Goal: Task Accomplishment & Management: Complete application form

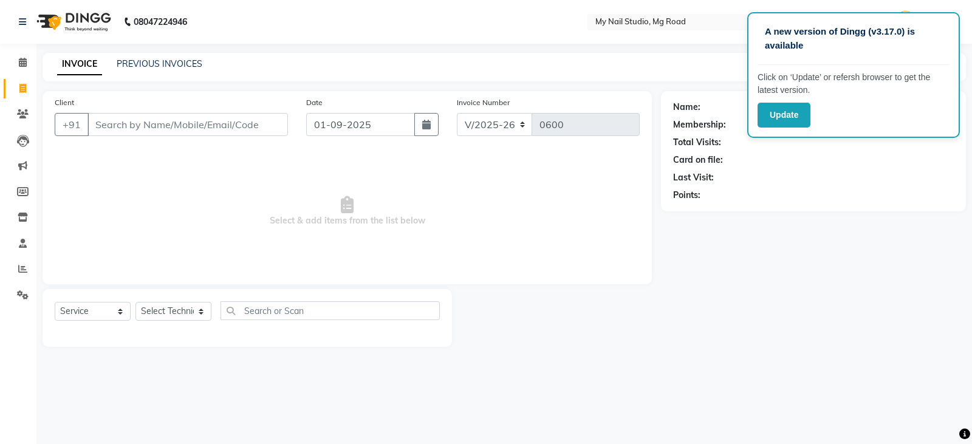
select select "6915"
select select "service"
click at [159, 117] on input "Client" at bounding box center [188, 124] width 201 height 23
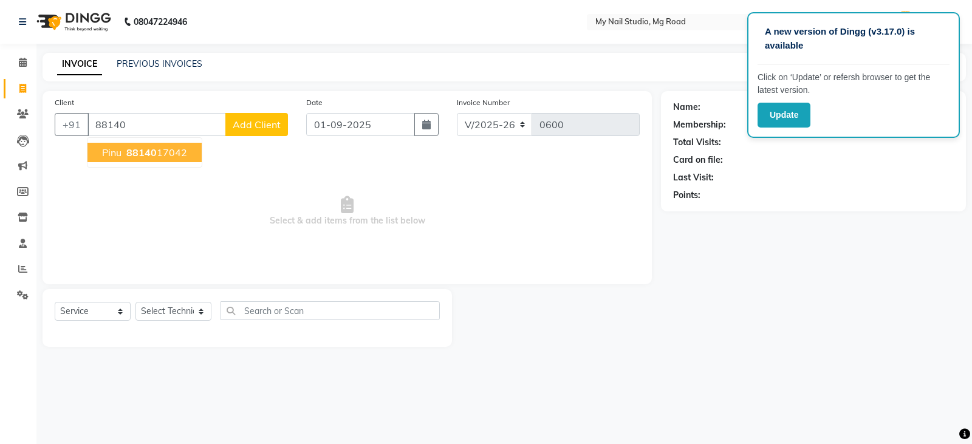
click at [147, 154] on span "88140" at bounding box center [141, 152] width 30 height 12
type input "8814017042"
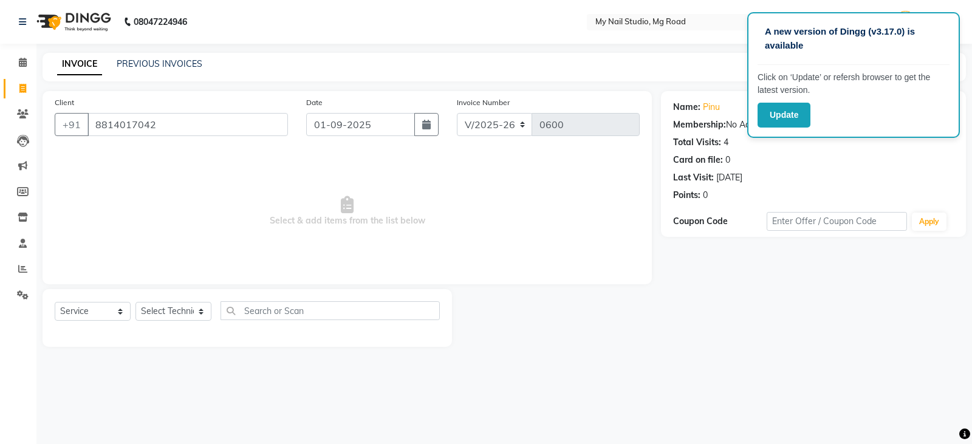
click at [721, 103] on div "Name: Pinu" at bounding box center [813, 107] width 281 height 13
click at [795, 113] on button "Update" at bounding box center [784, 115] width 53 height 25
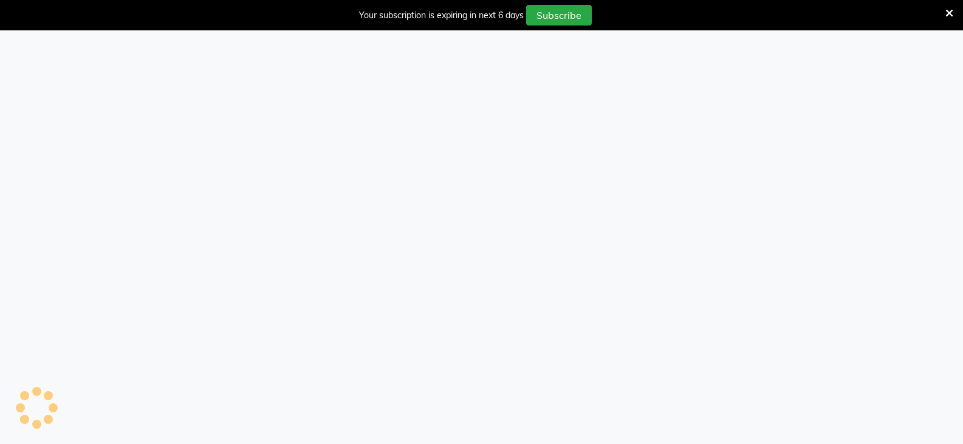
select select "service"
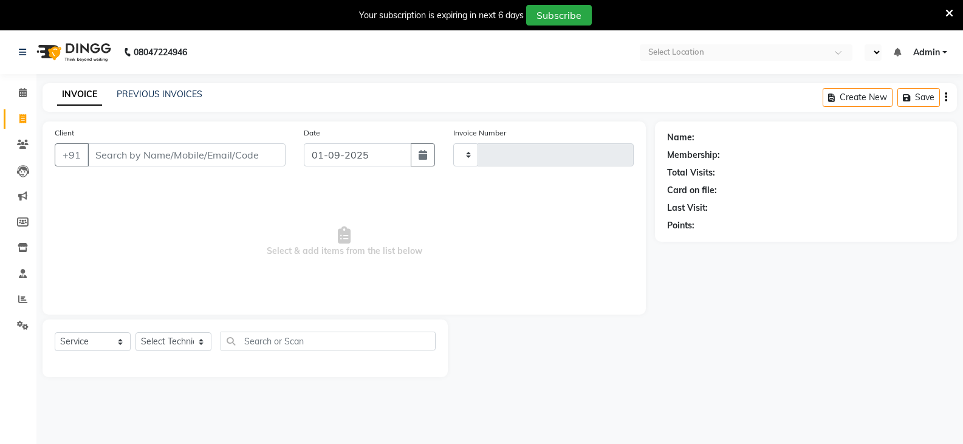
type input "0600"
select select "6915"
select select "en"
click at [143, 155] on input "Client" at bounding box center [187, 154] width 198 height 23
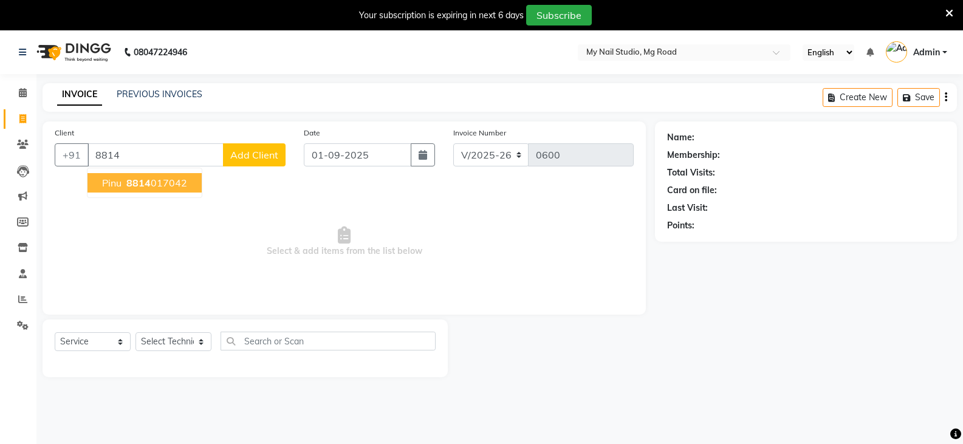
click at [177, 183] on ngb-highlight "8814 017042" at bounding box center [155, 183] width 63 height 12
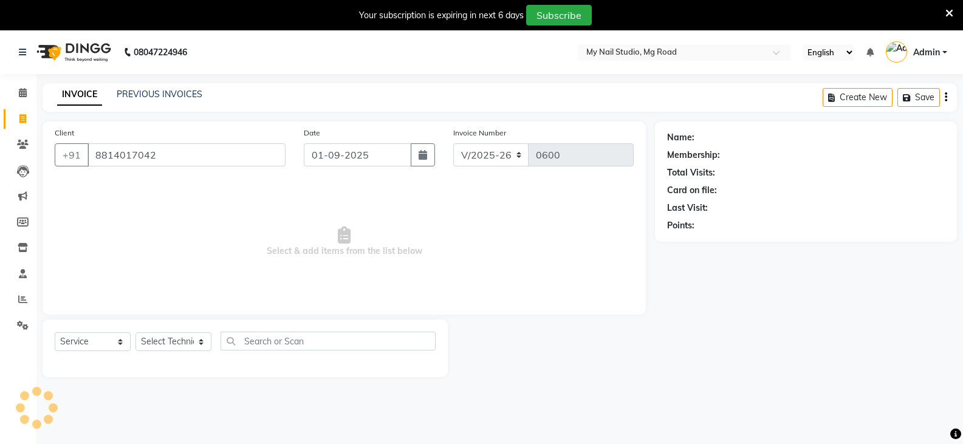
type input "8814017042"
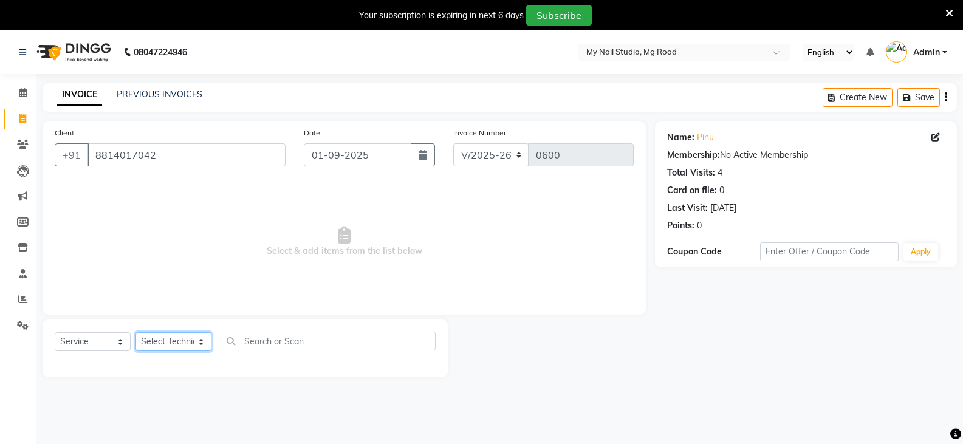
click at [181, 342] on select "Select Technician ATEE AYIR CHUN DISHA JAY MANAGER NINGREI RAJ RANJIT" at bounding box center [174, 341] width 76 height 19
select select "84162"
click at [136, 332] on select "Select Technician ATEE AYIR CHUN DISHA JAY MANAGER NINGREI RAJ RANJIT" at bounding box center [174, 341] width 76 height 19
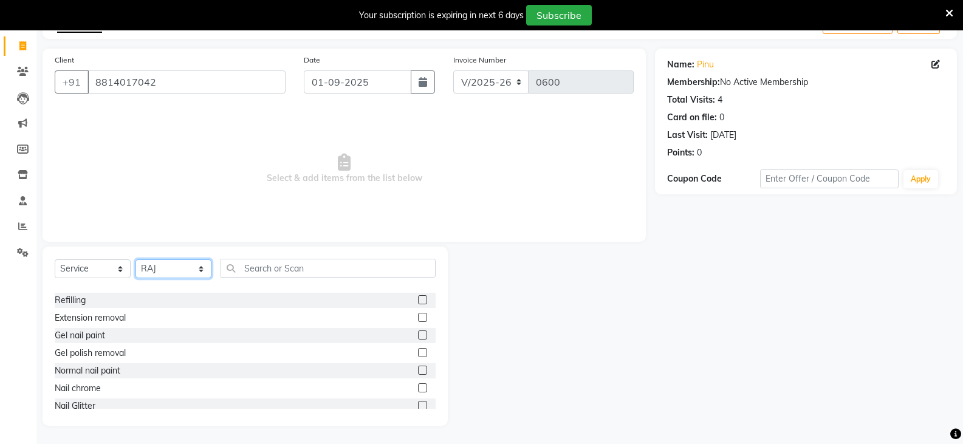
scroll to position [243, 0]
click at [418, 387] on label at bounding box center [422, 386] width 9 height 9
click at [418, 387] on input "checkbox" at bounding box center [422, 387] width 8 height 8
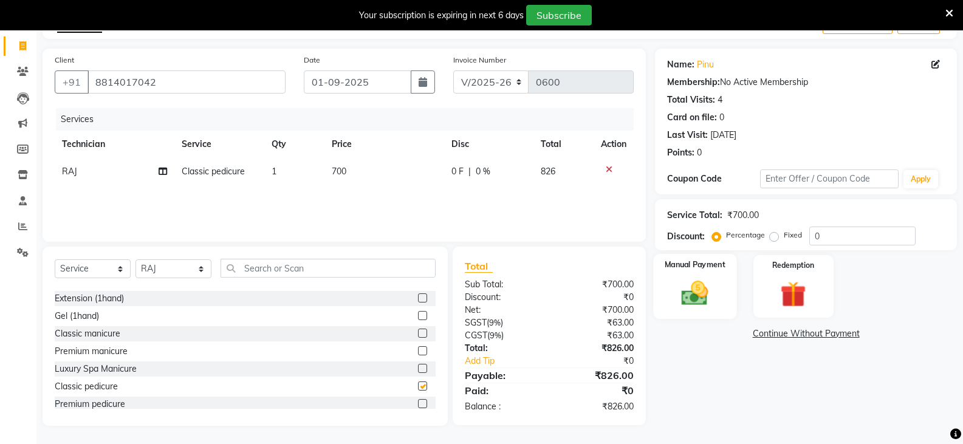
checkbox input "false"
click at [713, 289] on img at bounding box center [694, 293] width 43 height 31
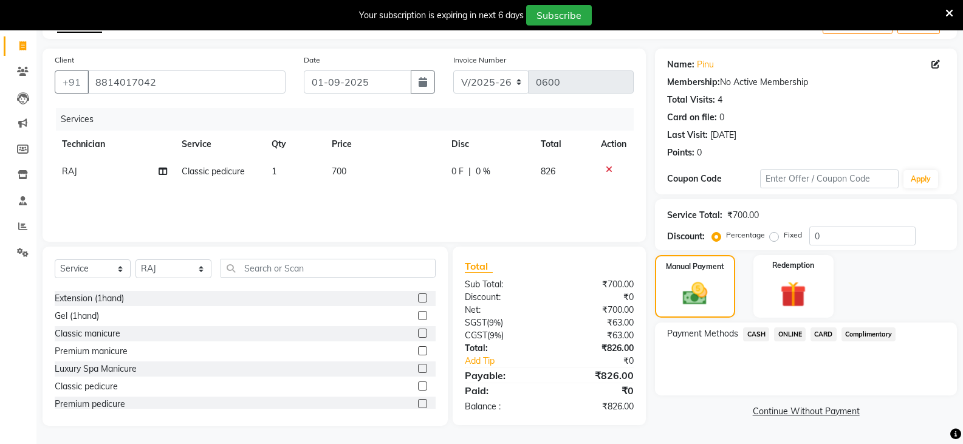
click at [784, 333] on span "ONLINE" at bounding box center [790, 335] width 32 height 14
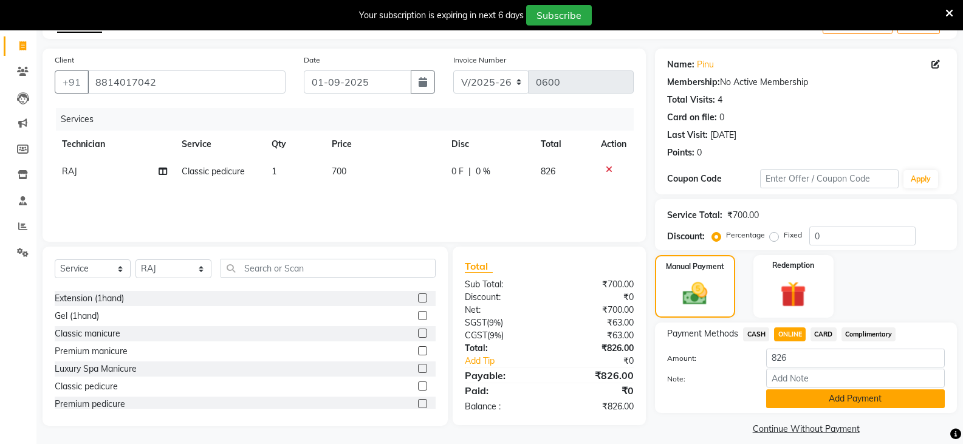
click at [830, 402] on button "Add Payment" at bounding box center [855, 399] width 179 height 19
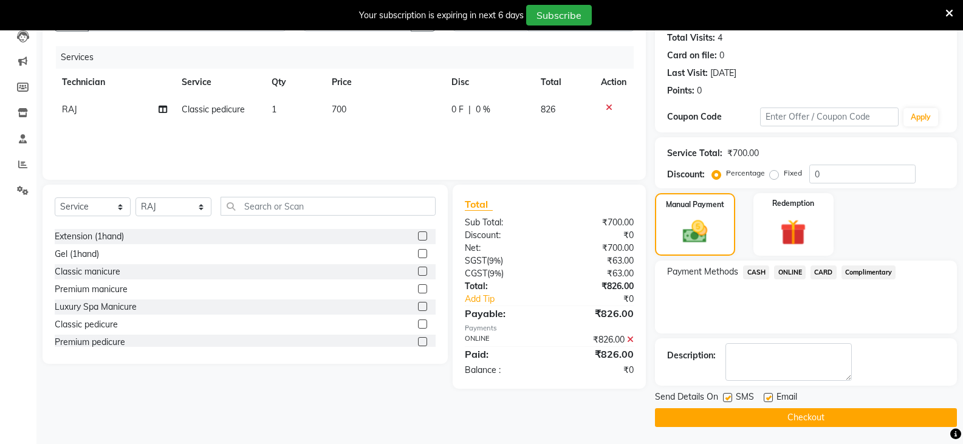
scroll to position [136, 0]
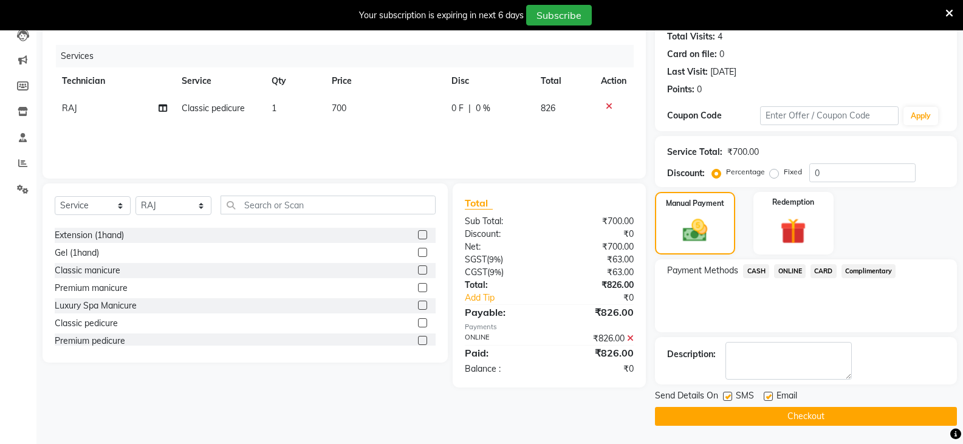
click at [796, 416] on button "Checkout" at bounding box center [806, 416] width 302 height 19
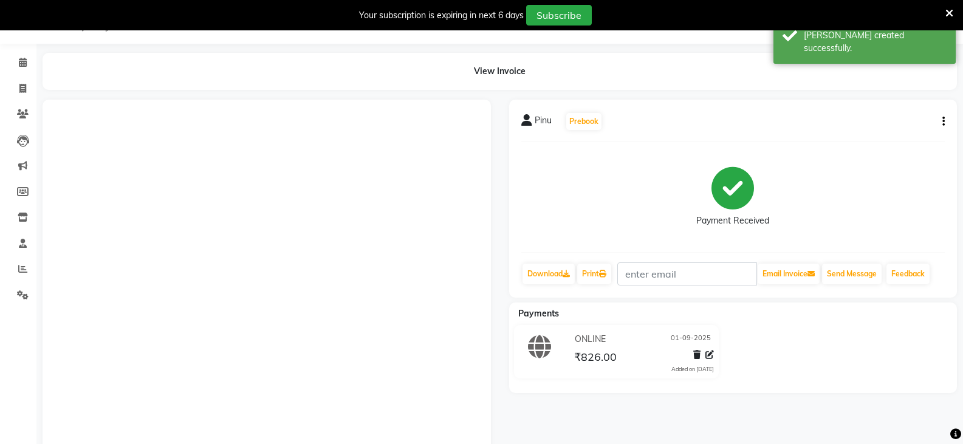
scroll to position [117, 0]
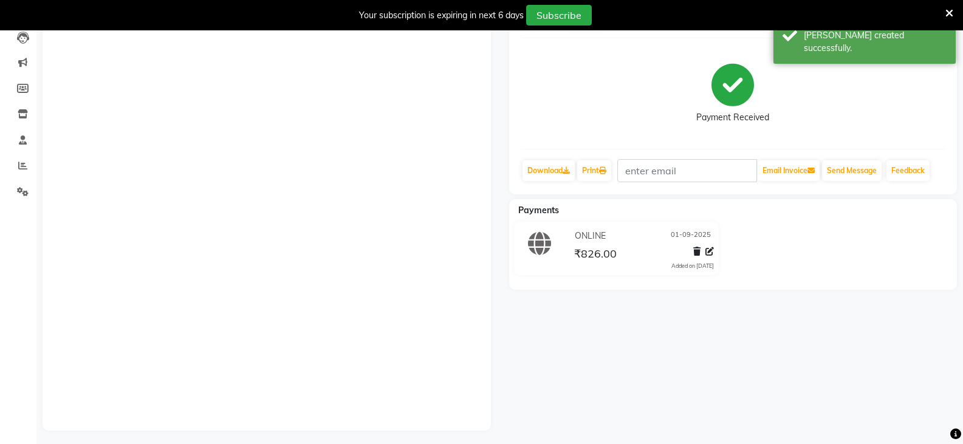
click at [949, 15] on icon at bounding box center [950, 13] width 8 height 11
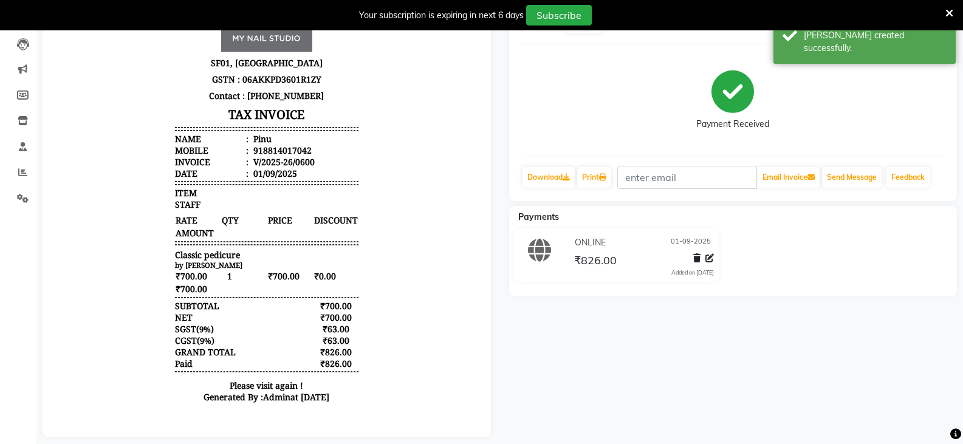
scroll to position [0, 0]
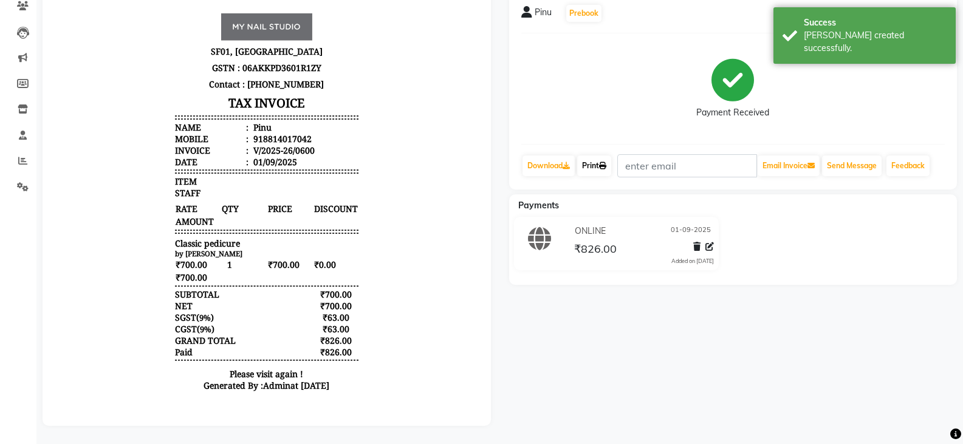
click at [591, 159] on link "Print" at bounding box center [594, 166] width 34 height 21
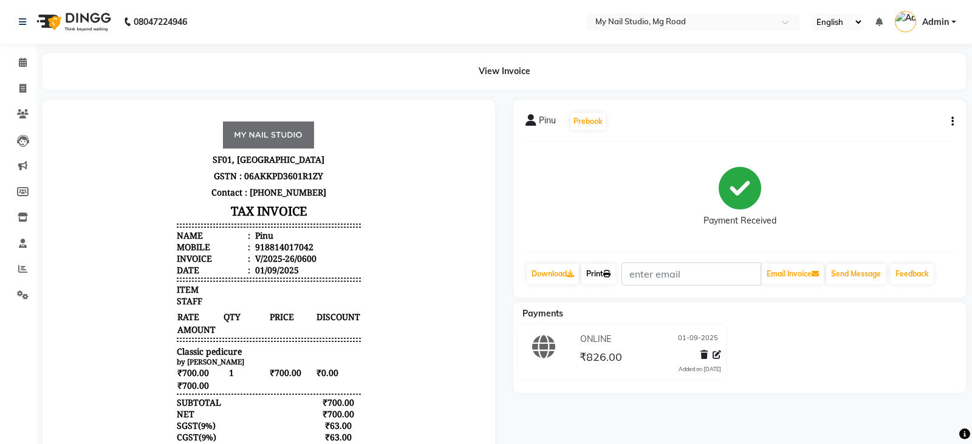
select select "6915"
select select "service"
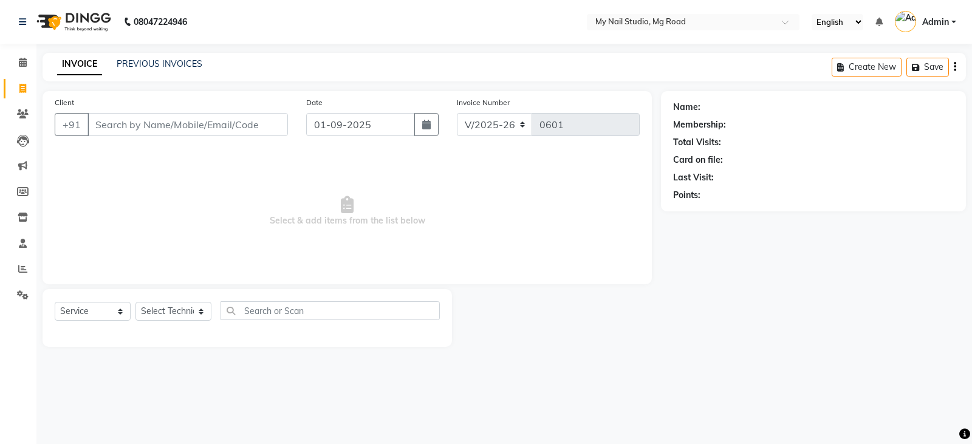
click at [177, 109] on div "Client +91" at bounding box center [172, 121] width 252 height 50
click at [177, 120] on input "Client" at bounding box center [188, 124] width 201 height 23
type input "8130186358"
click at [246, 125] on span "Add Client" at bounding box center [257, 125] width 48 height 12
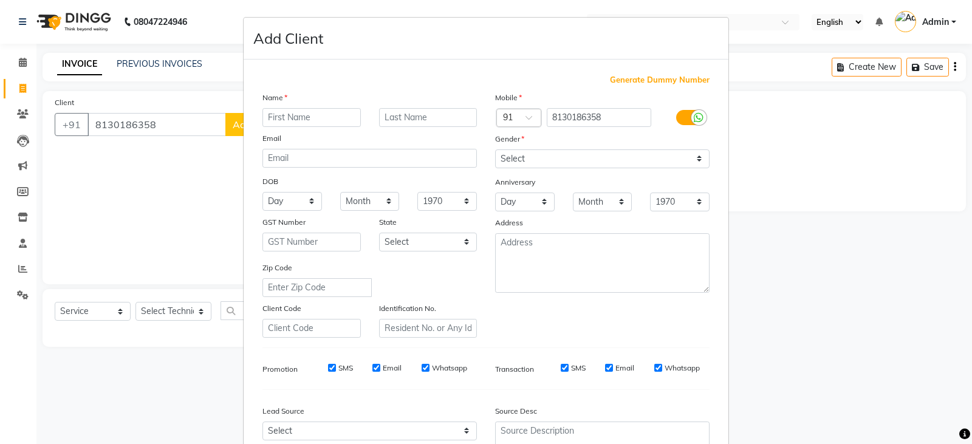
click at [310, 119] on input "text" at bounding box center [312, 117] width 98 height 19
type input "Ravi"
click at [521, 153] on select "Select Male Female Other Prefer Not To Say" at bounding box center [602, 159] width 215 height 19
select select "female"
click at [495, 150] on select "Select Male Female Other Prefer Not To Say" at bounding box center [602, 159] width 215 height 19
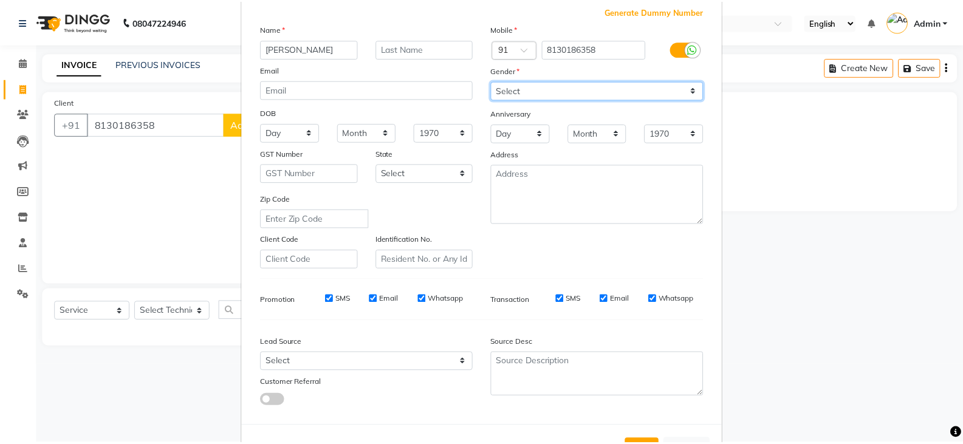
scroll to position [117, 0]
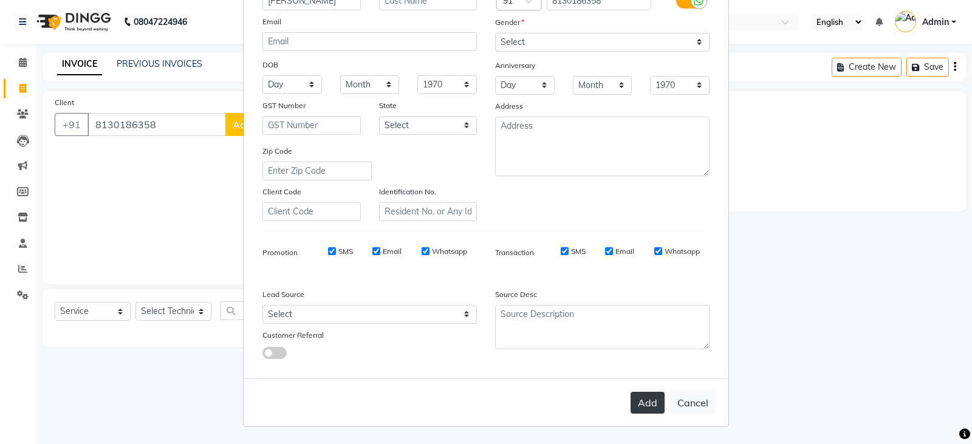
click at [635, 411] on button "Add" at bounding box center [648, 403] width 34 height 22
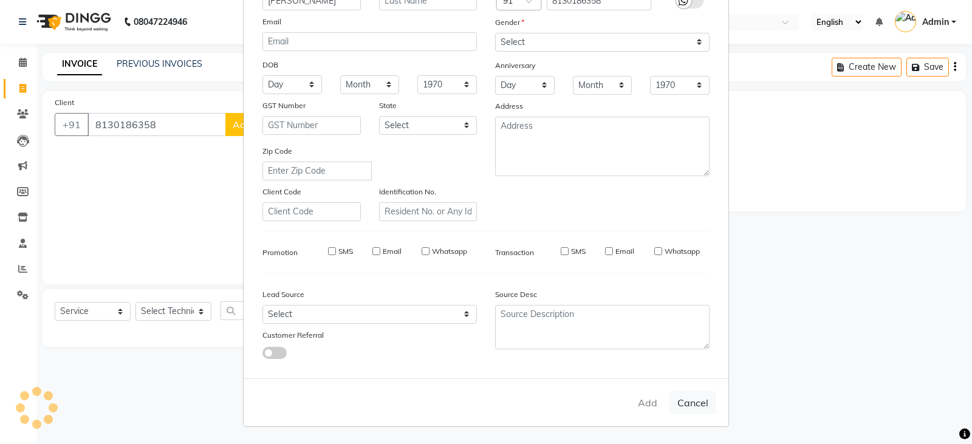
select select
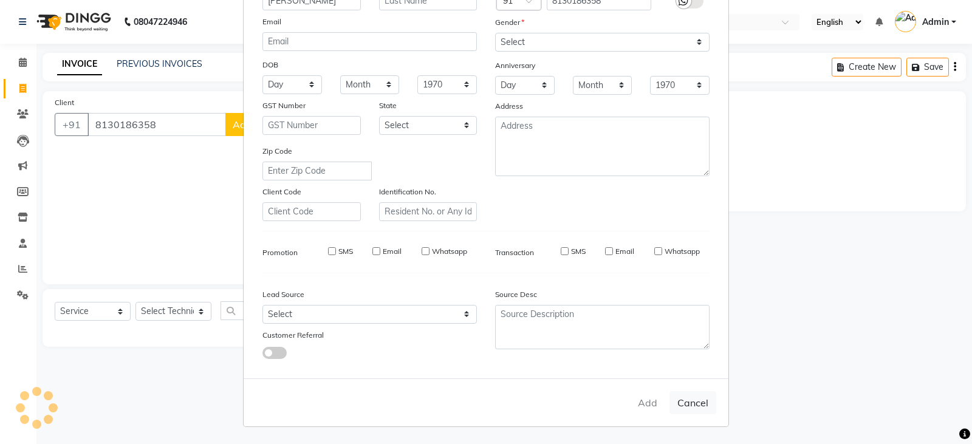
select select
checkbox input "false"
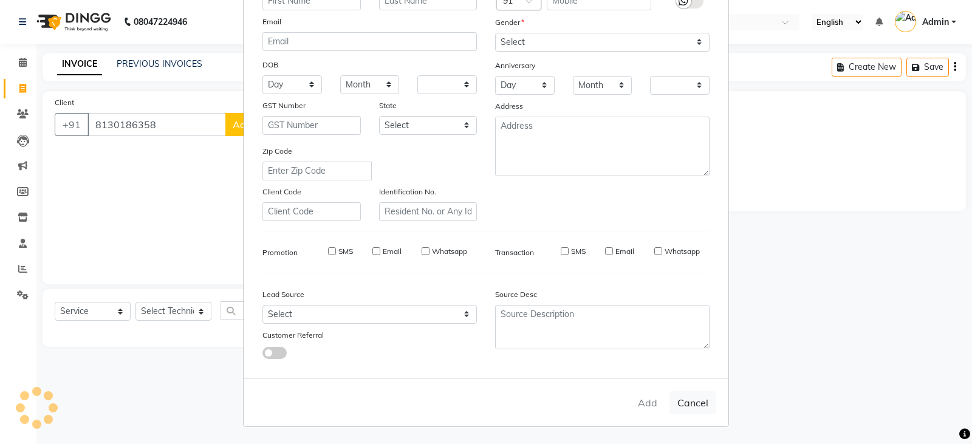
checkbox input "false"
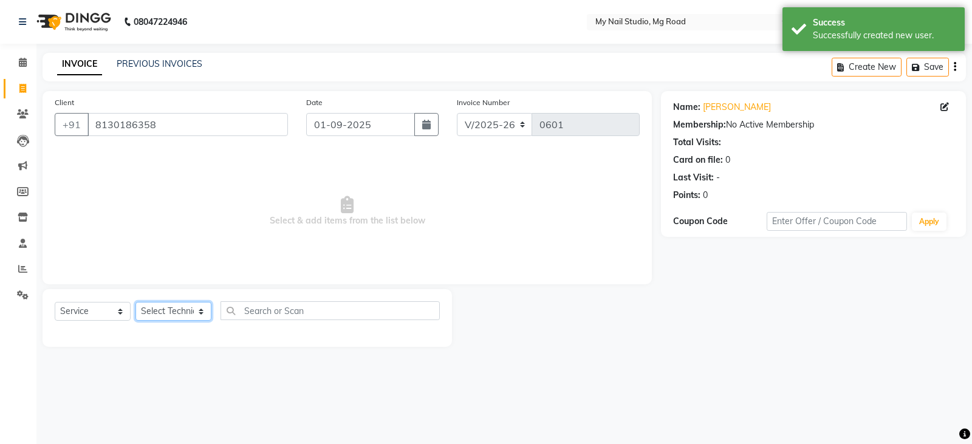
click at [157, 310] on select "Select Technician ATEE AYIR CHUN DISHA JAY MANAGER NINGREI RAJ RANJIT" at bounding box center [174, 311] width 76 height 19
select select "58164"
click at [136, 302] on select "Select Technician ATEE AYIR CHUN DISHA JAY MANAGER NINGREI RAJ RANJIT" at bounding box center [174, 311] width 76 height 19
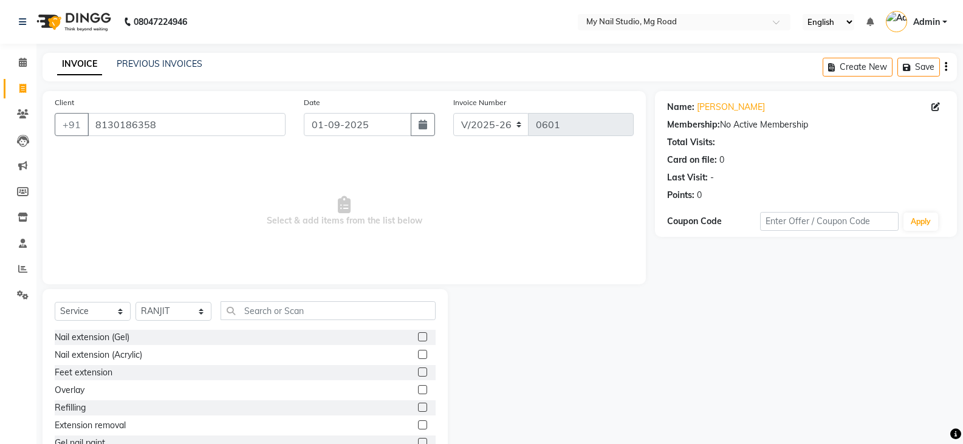
click at [418, 439] on label at bounding box center [422, 442] width 9 height 9
click at [418, 439] on input "checkbox" at bounding box center [422, 443] width 8 height 8
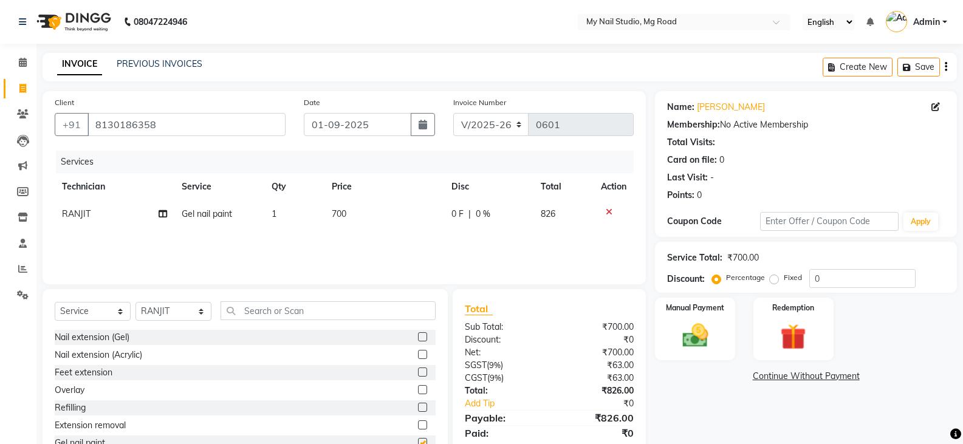
checkbox input "false"
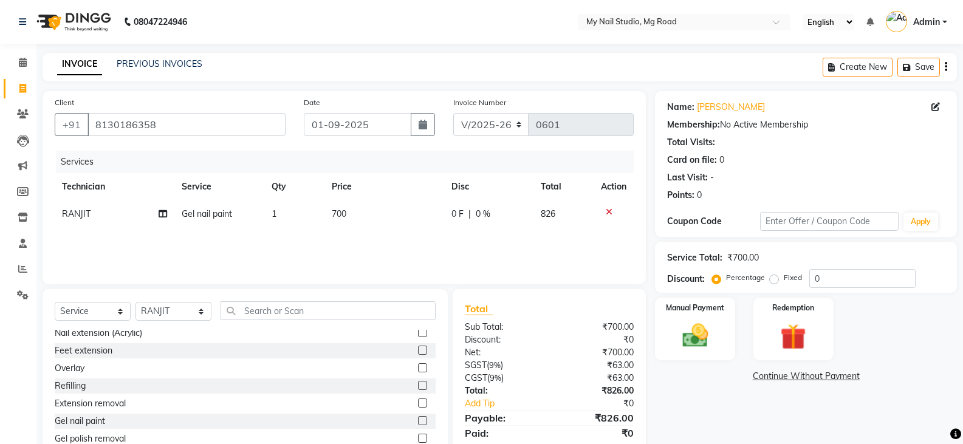
scroll to position [61, 0]
click at [418, 432] on label at bounding box center [422, 434] width 9 height 9
click at [418, 432] on input "checkbox" at bounding box center [422, 436] width 8 height 8
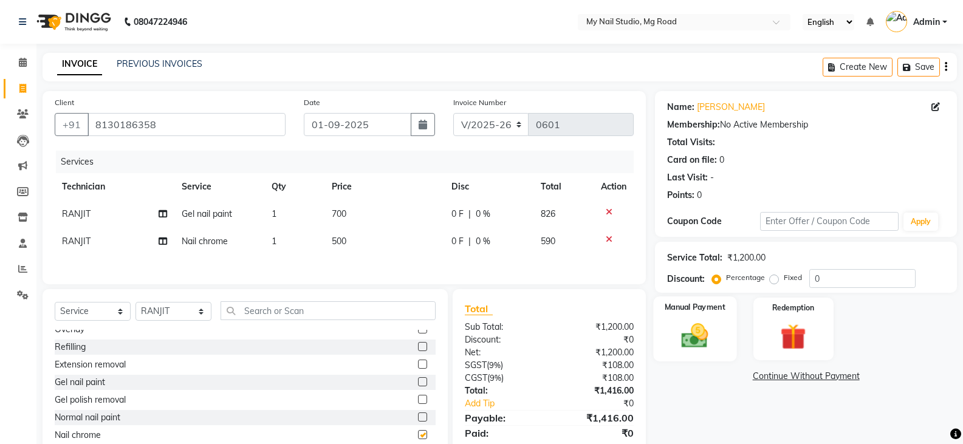
checkbox input "false"
click at [687, 330] on img at bounding box center [694, 335] width 43 height 31
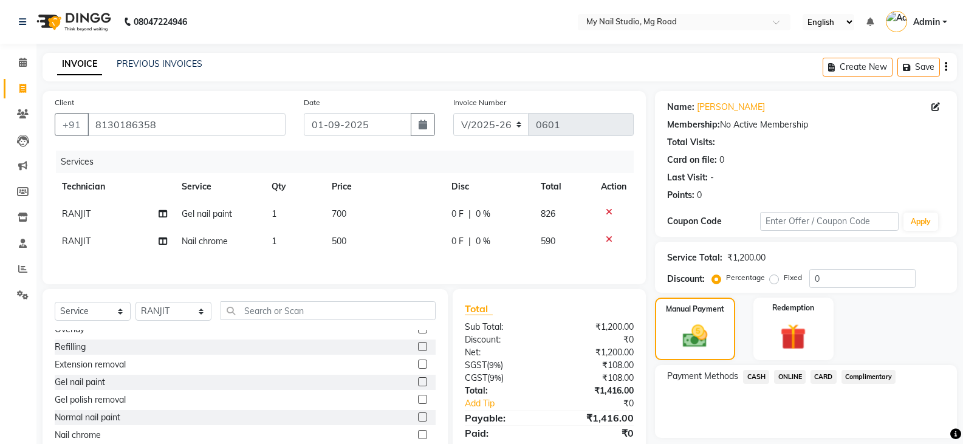
click at [785, 376] on span "ONLINE" at bounding box center [790, 377] width 32 height 14
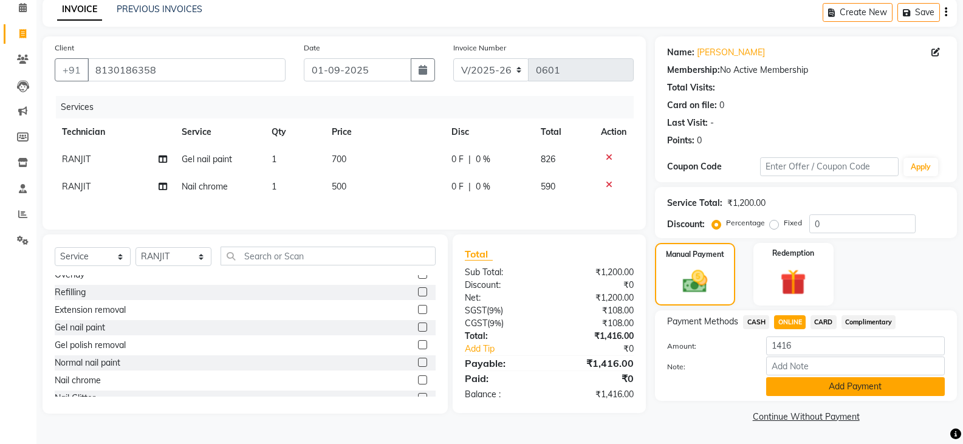
click at [811, 387] on button "Add Payment" at bounding box center [855, 386] width 179 height 19
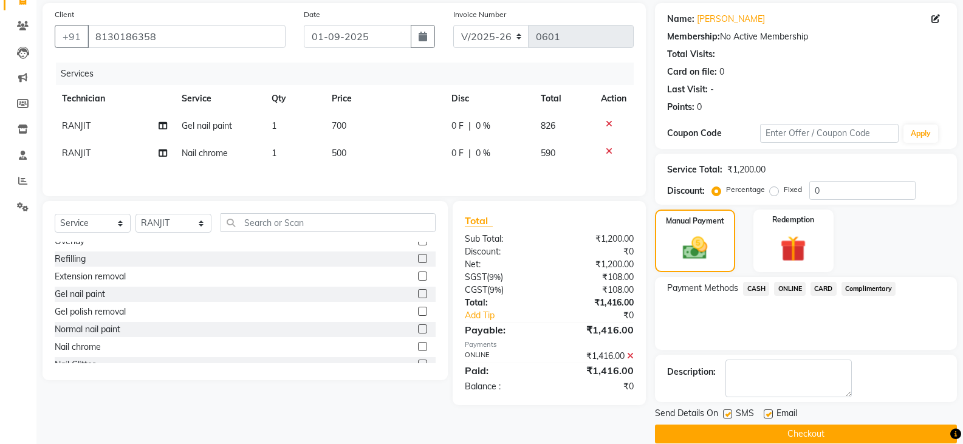
scroll to position [106, 0]
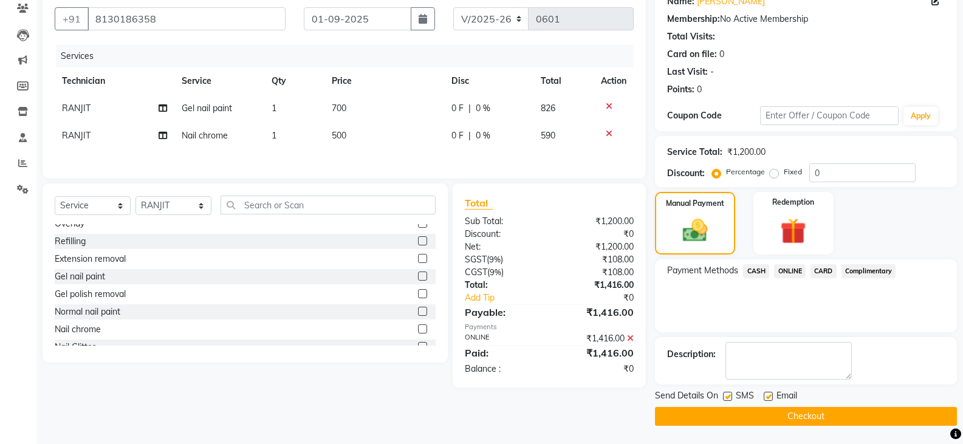
click at [814, 412] on button "Checkout" at bounding box center [806, 416] width 302 height 19
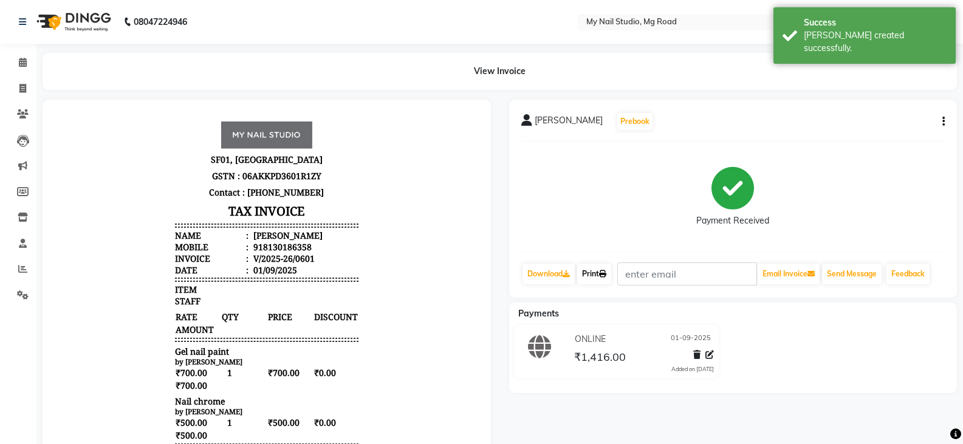
click at [594, 270] on link "Print" at bounding box center [594, 274] width 34 height 21
select select "6915"
select select "service"
